Goal: Task Accomplishment & Management: Complete application form

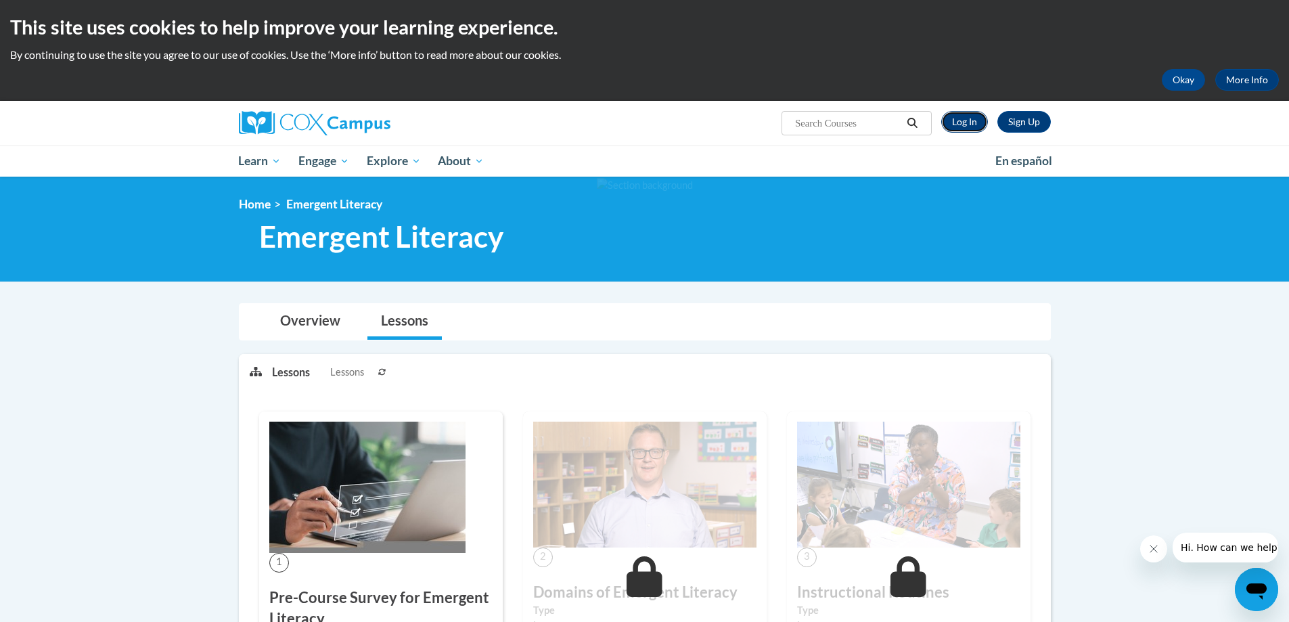
click at [954, 120] on link "Log In" at bounding box center [964, 122] width 47 height 22
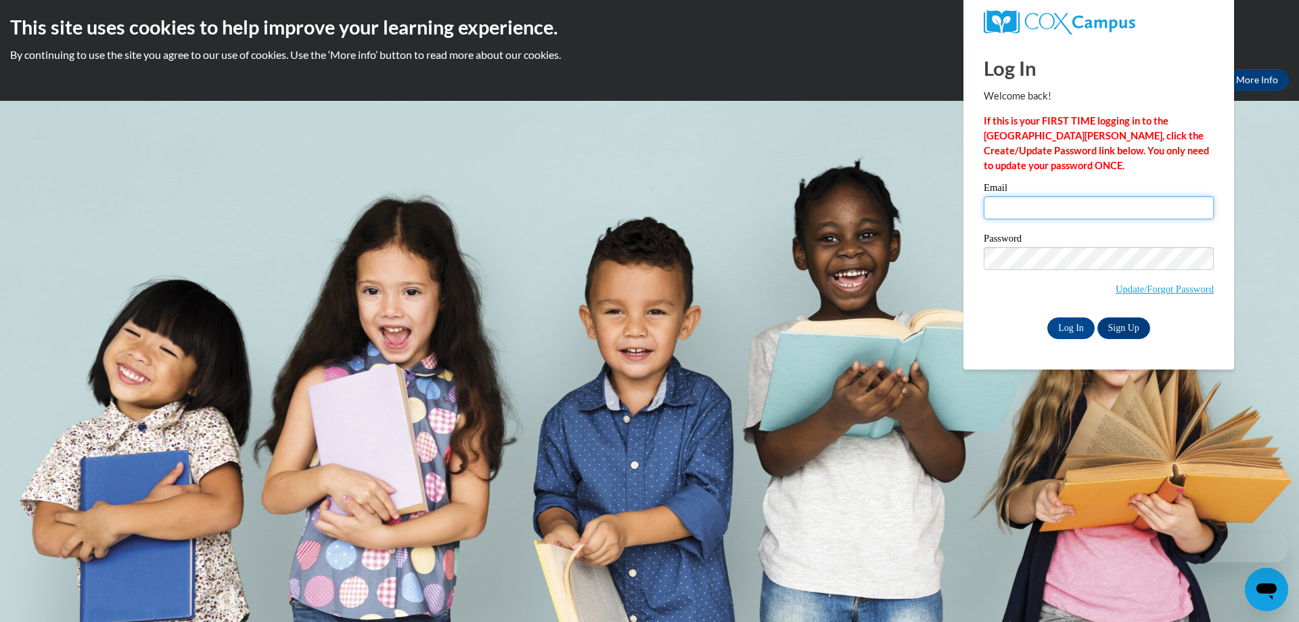
type input "[PERSON_NAME][EMAIL_ADDRESS][DOMAIN_NAME]"
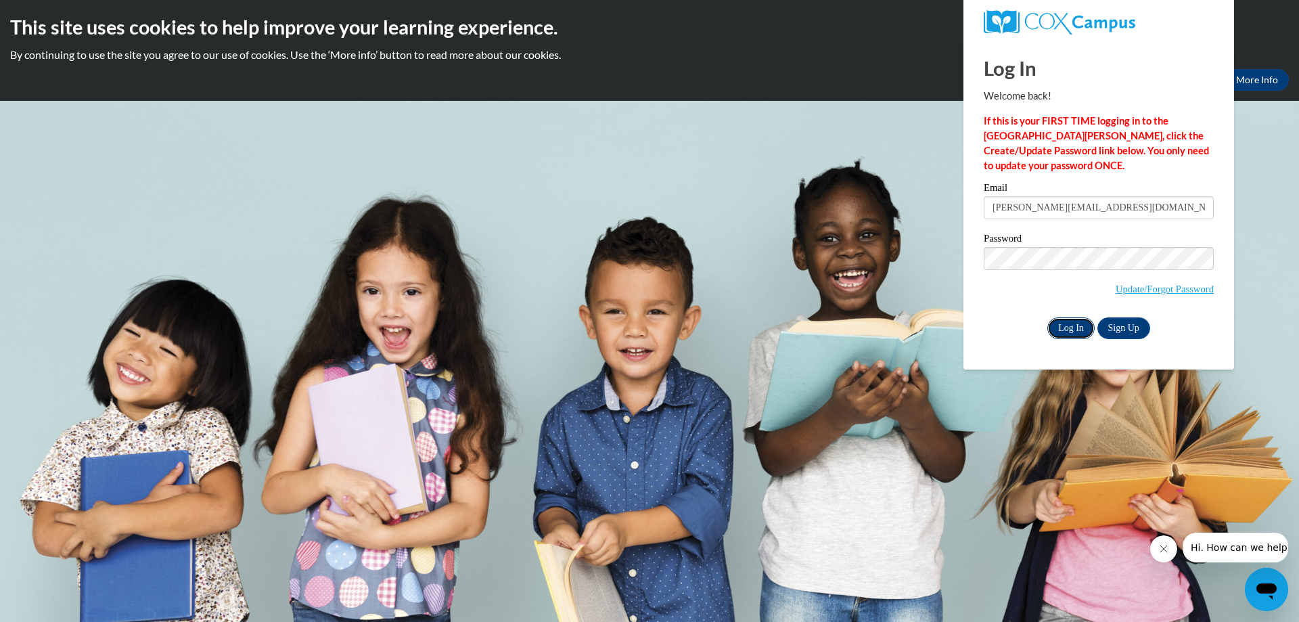
click at [1072, 326] on input "Log In" at bounding box center [1071, 328] width 47 height 22
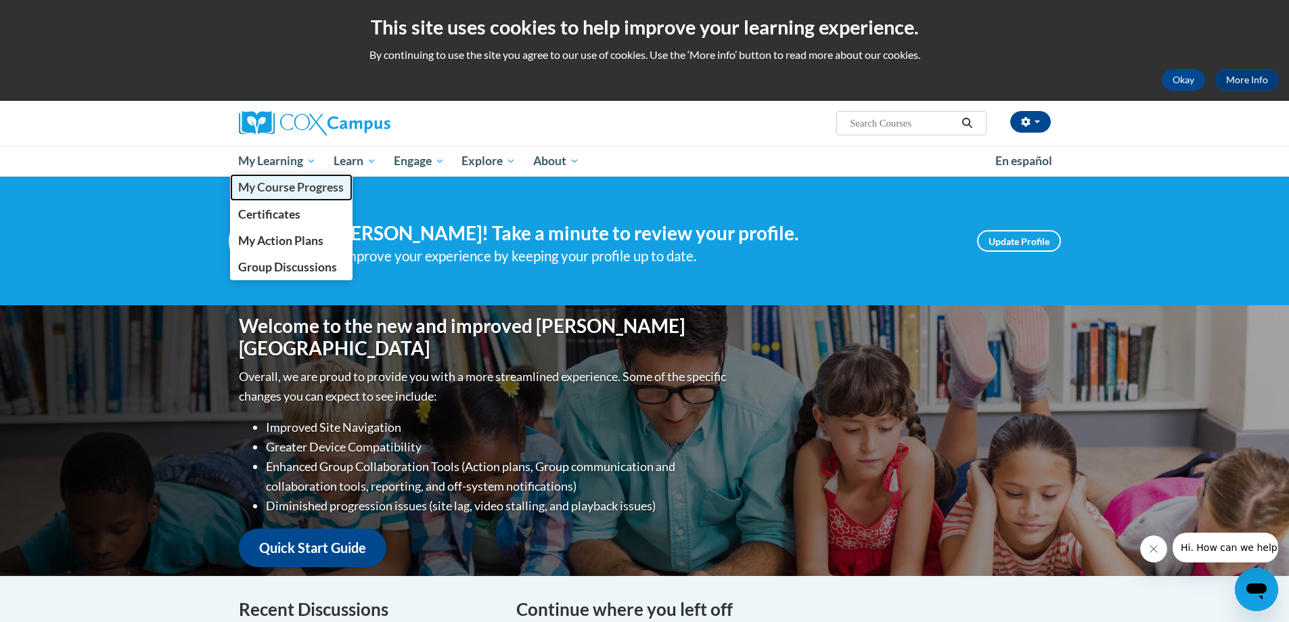
click at [290, 187] on span "My Course Progress" at bounding box center [291, 187] width 106 height 14
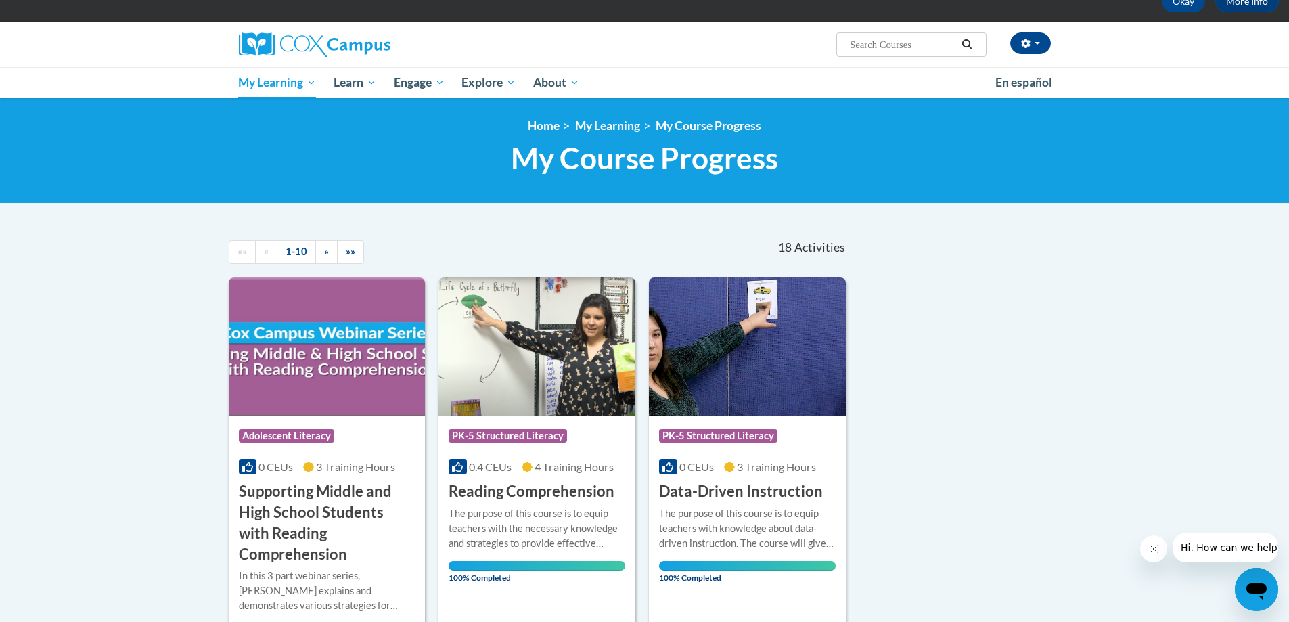
scroll to position [203, 0]
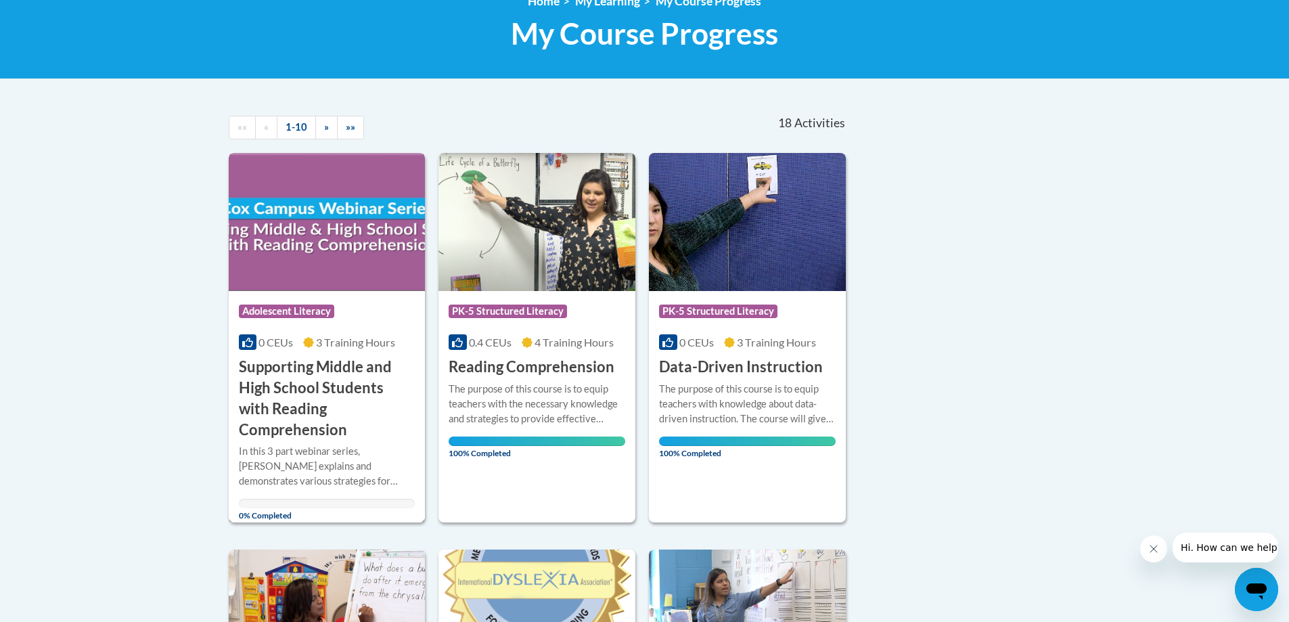
click at [298, 388] on h3 "Supporting Middle and High School Students with Reading Comprehension" at bounding box center [327, 398] width 177 height 83
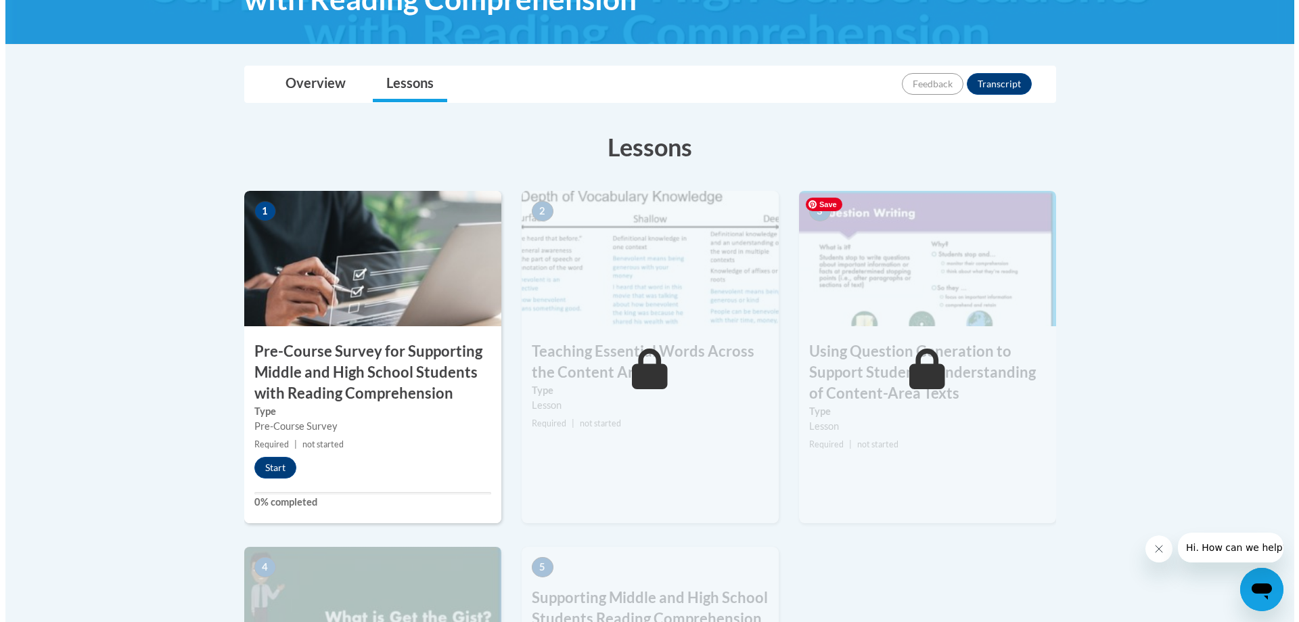
scroll to position [338, 0]
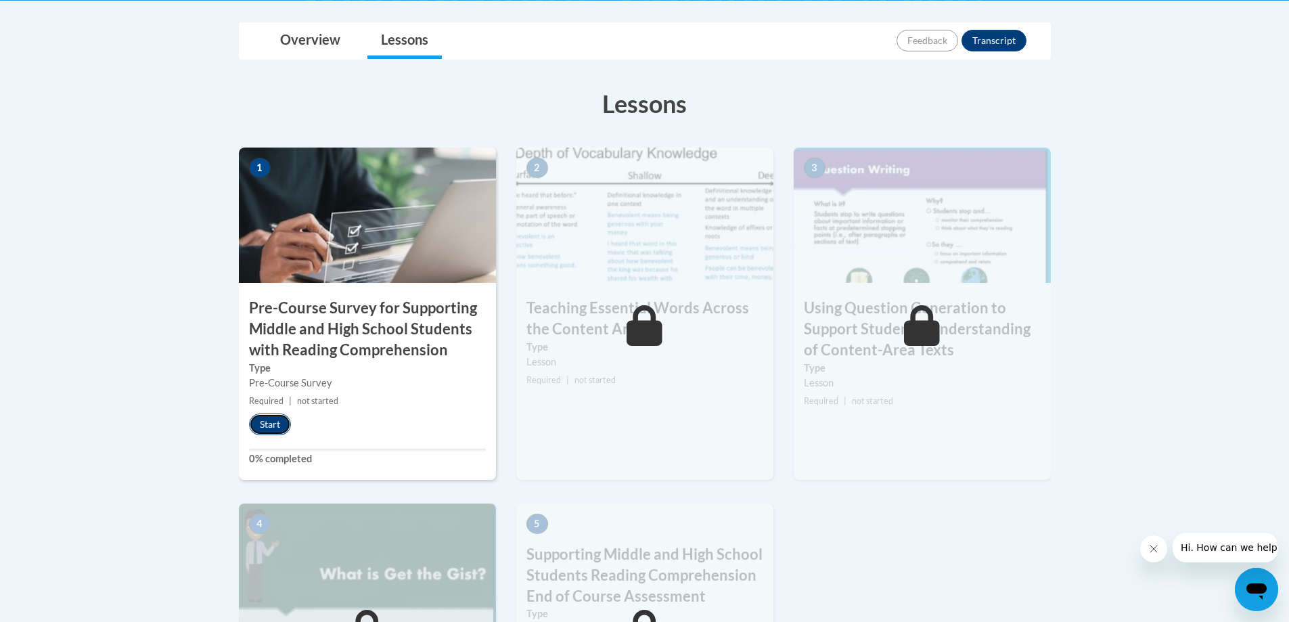
click at [266, 422] on button "Start" at bounding box center [270, 425] width 42 height 22
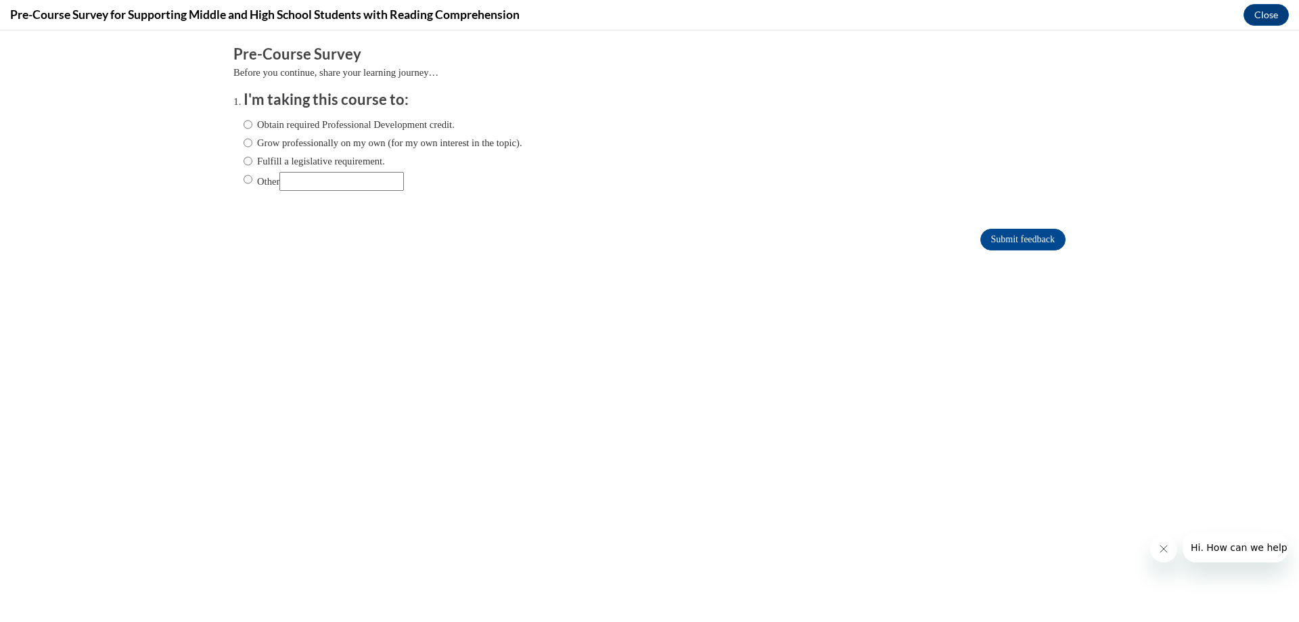
scroll to position [0, 0]
click at [244, 123] on input "Obtain required Professional Development credit." at bounding box center [248, 124] width 9 height 15
radio input "true"
click at [1007, 248] on input "Submit feedback" at bounding box center [1023, 240] width 85 height 22
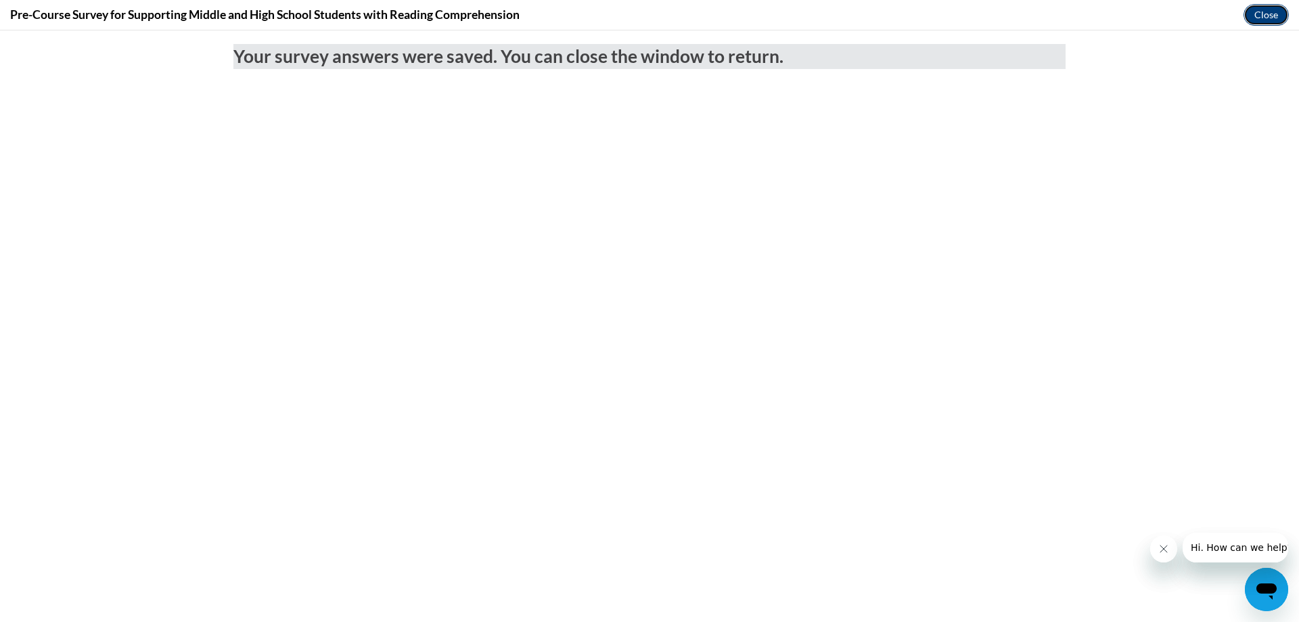
click at [1268, 12] on button "Close" at bounding box center [1266, 15] width 45 height 22
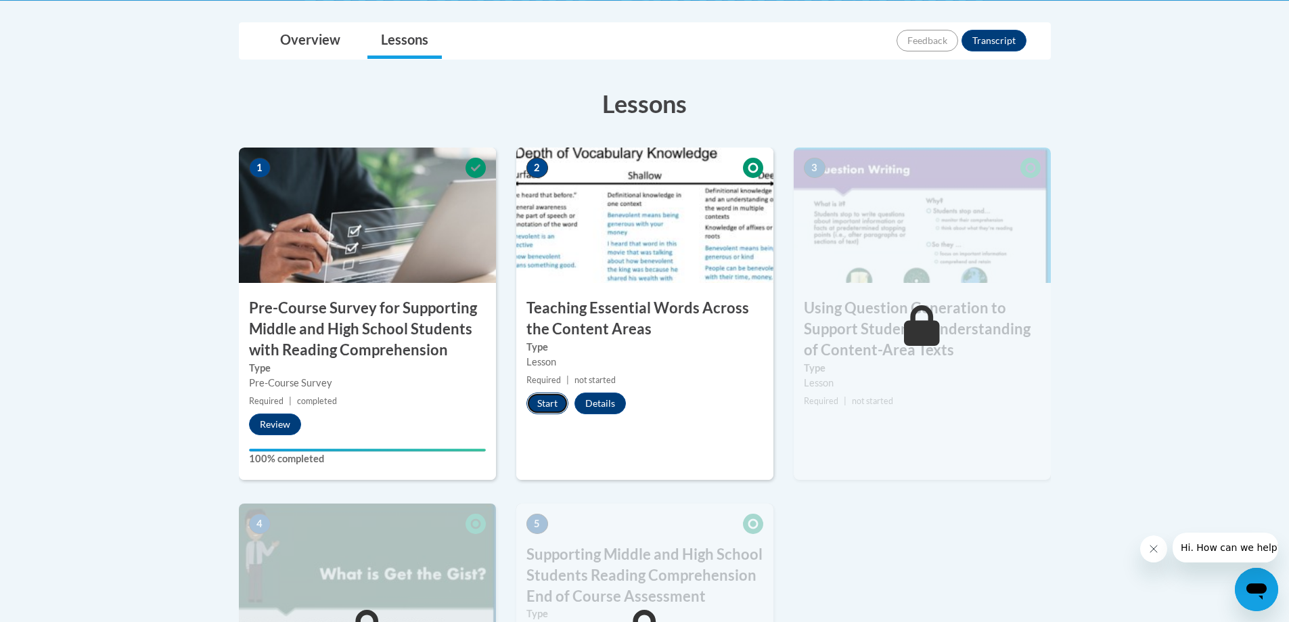
click at [541, 401] on button "Start" at bounding box center [548, 404] width 42 height 22
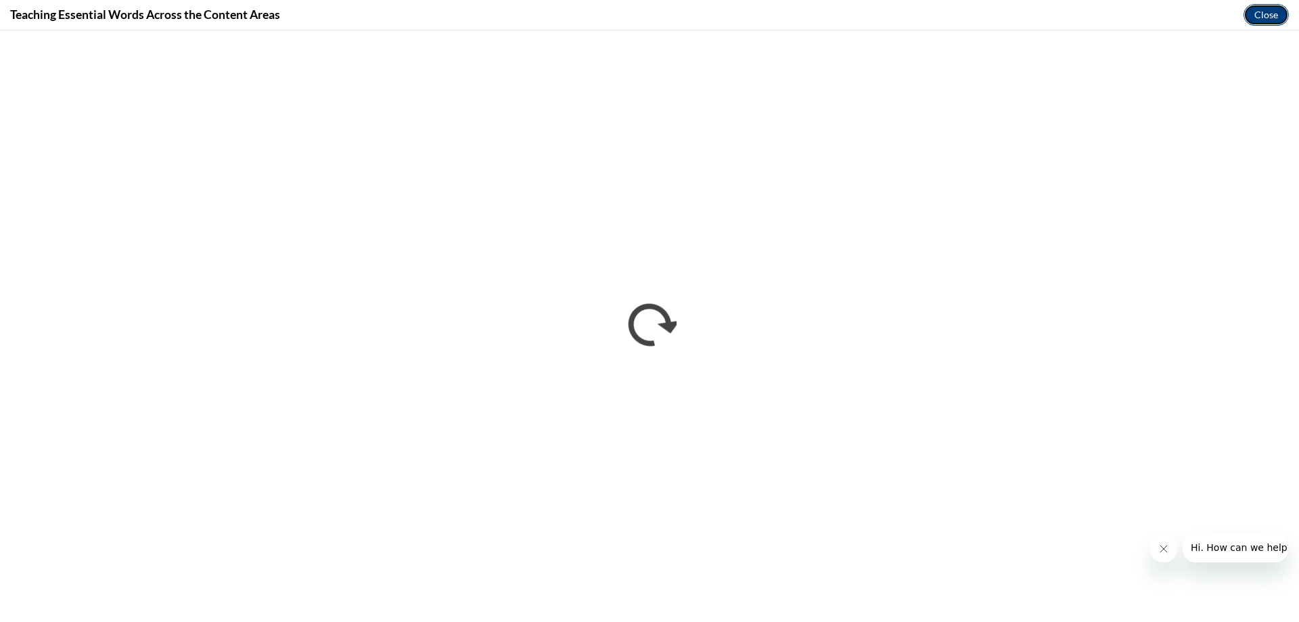
drag, startPoint x: 1258, startPoint y: 14, endPoint x: 1259, endPoint y: 24, distance: 10.9
click at [1258, 14] on button "Close" at bounding box center [1266, 15] width 45 height 22
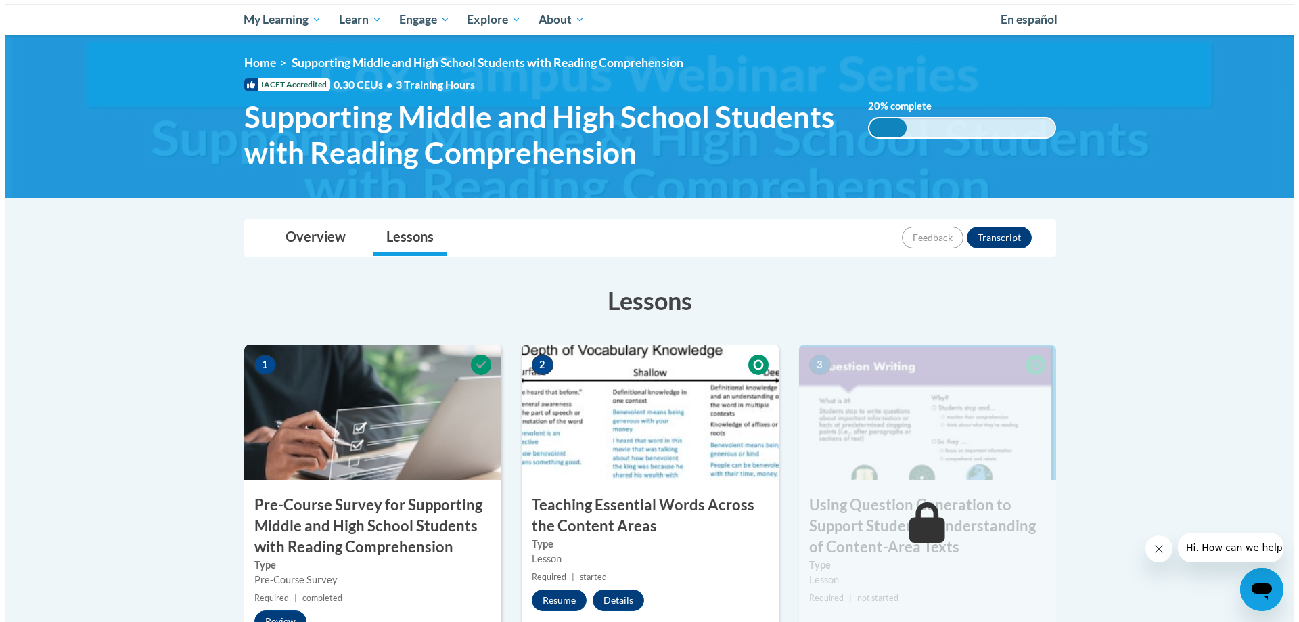
scroll to position [271, 0]
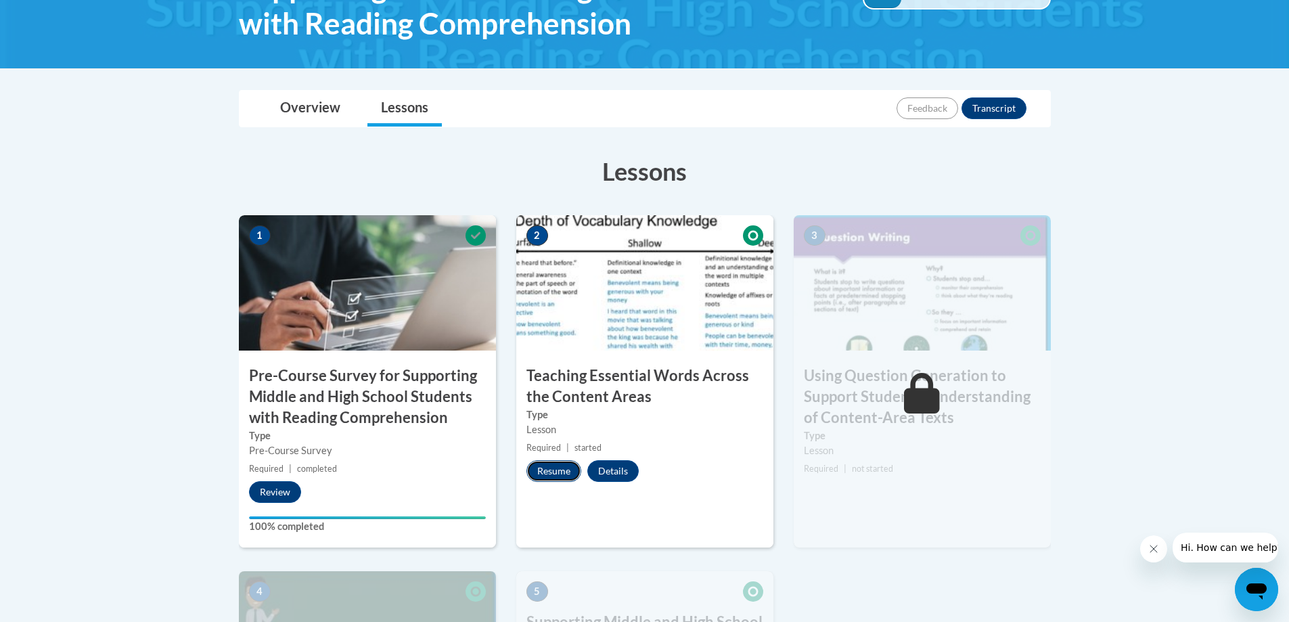
click at [575, 479] on button "Resume" at bounding box center [554, 471] width 55 height 22
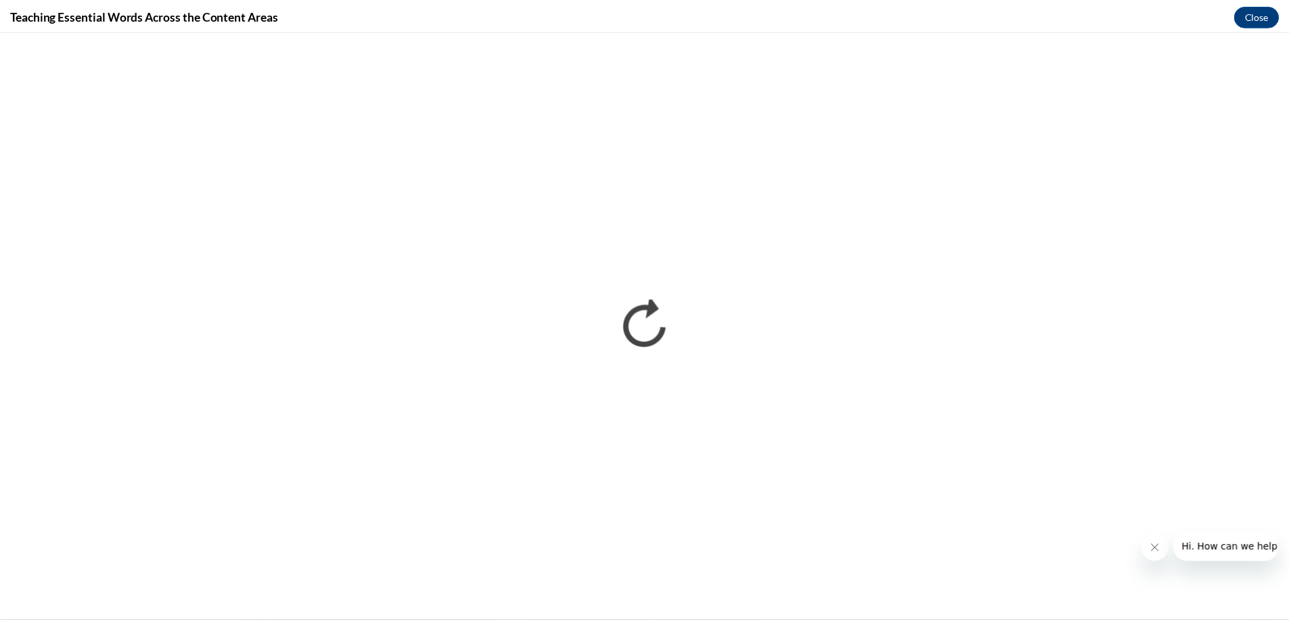
scroll to position [0, 0]
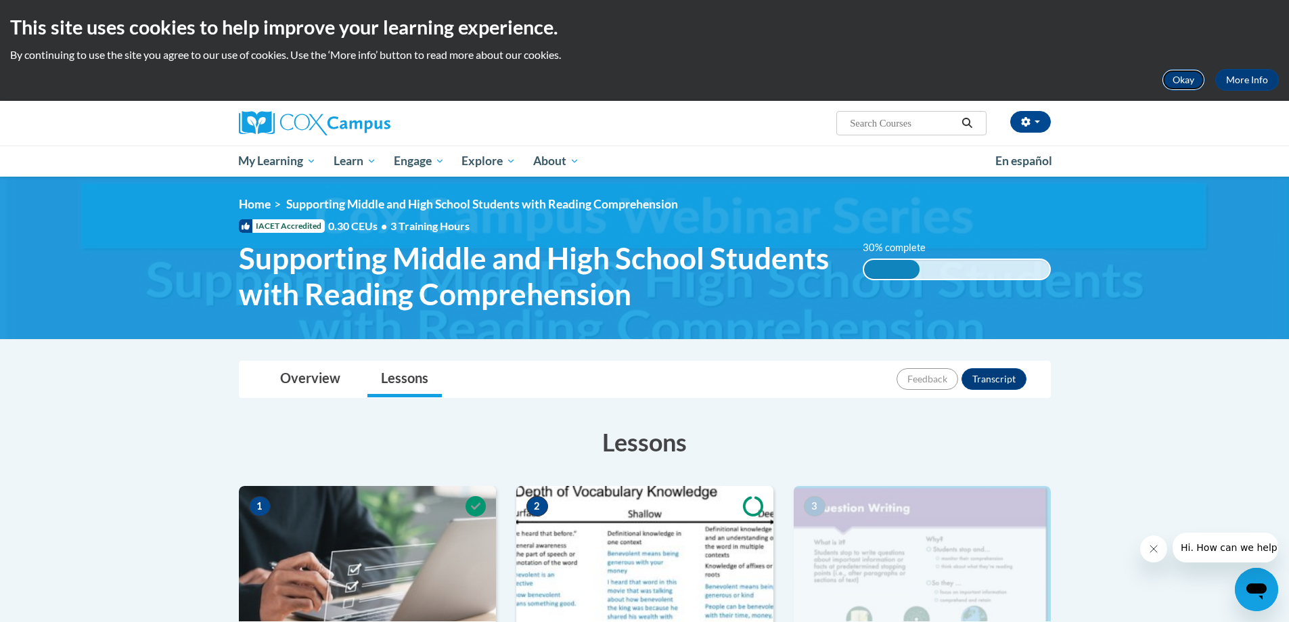
click at [1185, 84] on button "Okay" at bounding box center [1183, 80] width 43 height 22
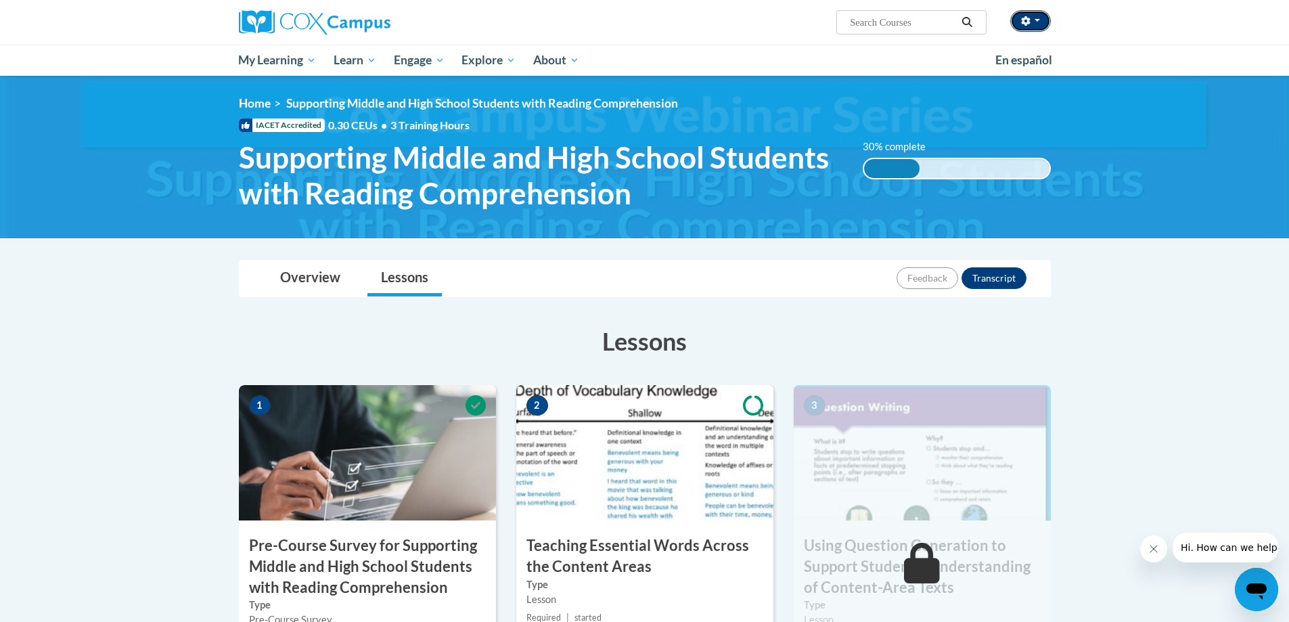
click at [1033, 20] on button "button" at bounding box center [1030, 21] width 41 height 22
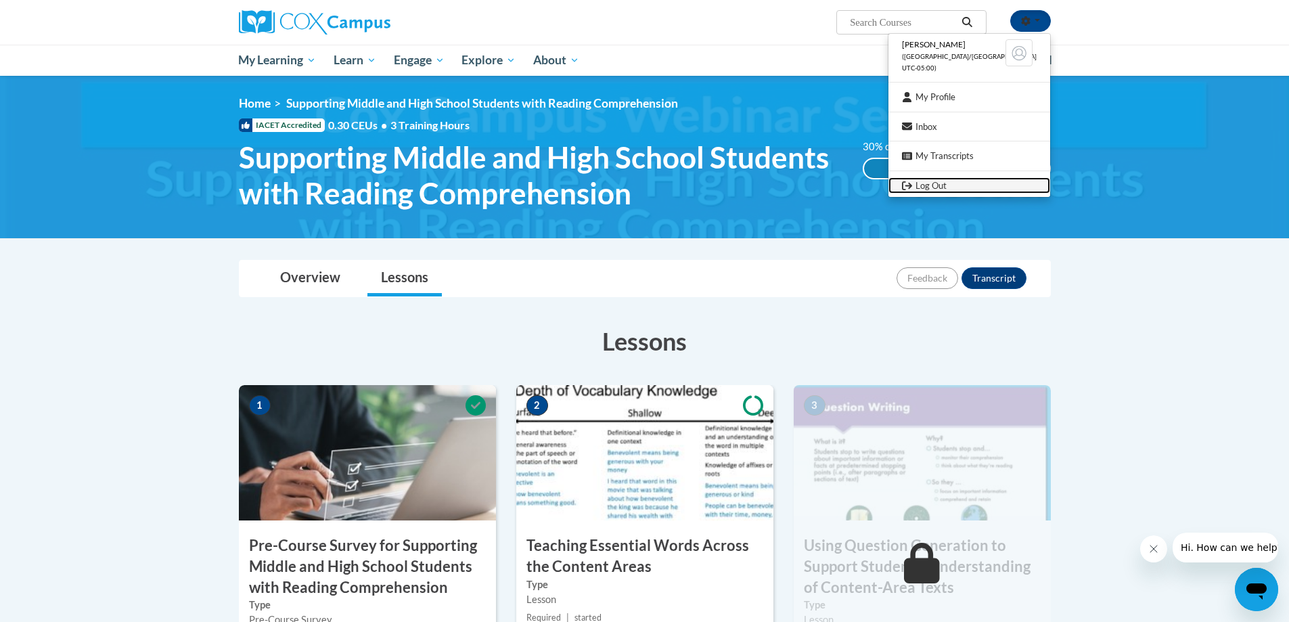
click at [943, 180] on link "Log Out" at bounding box center [970, 185] width 162 height 17
